Goal: Task Accomplishment & Management: Manage account settings

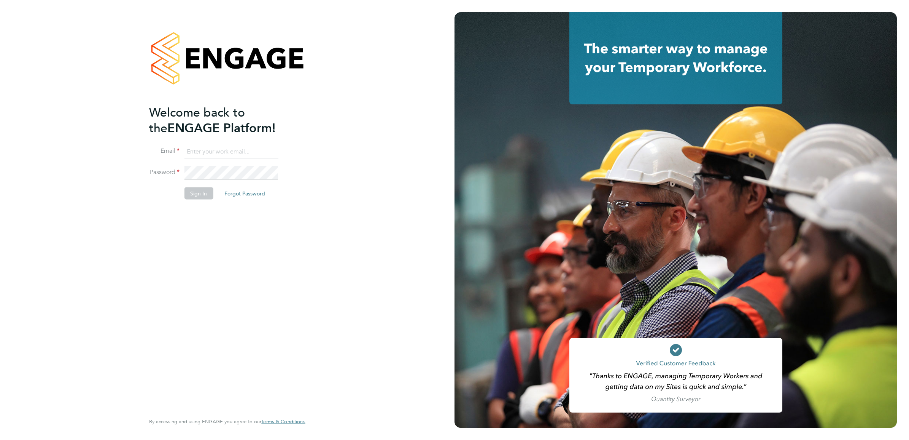
type input "[PERSON_NAME][EMAIL_ADDRESS][PERSON_NAME][DOMAIN_NAME]"
click at [194, 191] on button "Sign In" at bounding box center [198, 193] width 29 height 12
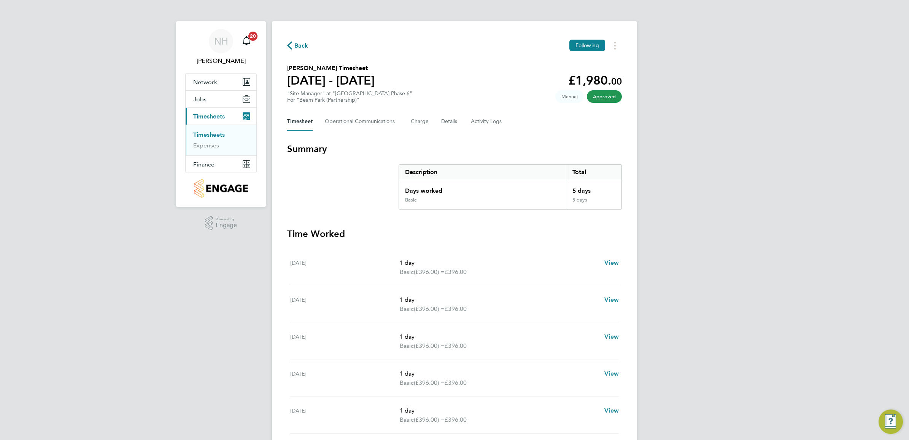
click at [297, 41] on span "Back" at bounding box center [302, 45] width 14 height 9
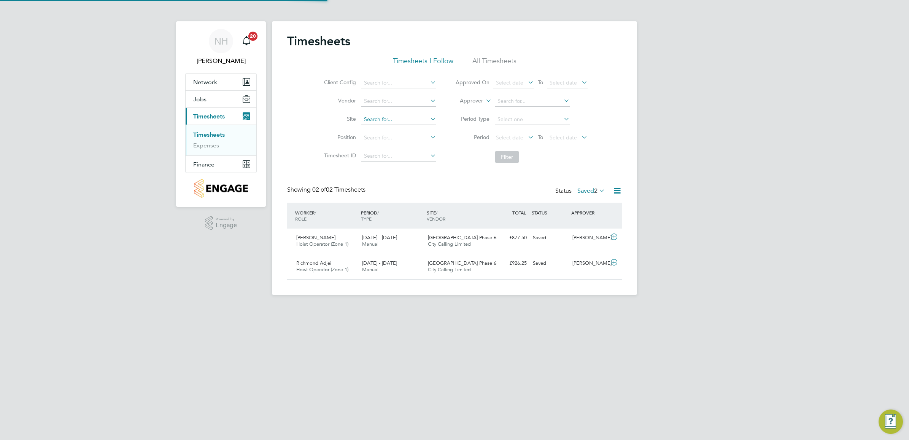
scroll to position [19, 66]
click at [586, 191] on label "Saved 2" at bounding box center [592, 191] width 28 height 8
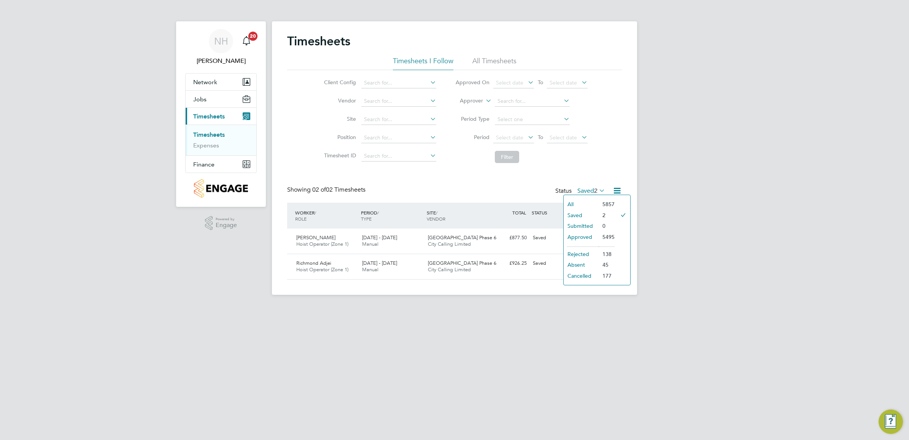
click at [710, 215] on div "NH Nikki Hobden Notifications 20 Applications: Network Team Members Sites Worke…" at bounding box center [454, 153] width 909 height 307
